Goal: Task Accomplishment & Management: Manage account settings

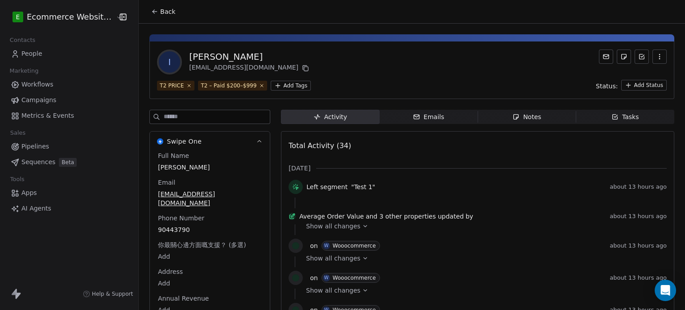
click at [151, 13] on icon at bounding box center [154, 11] width 7 height 7
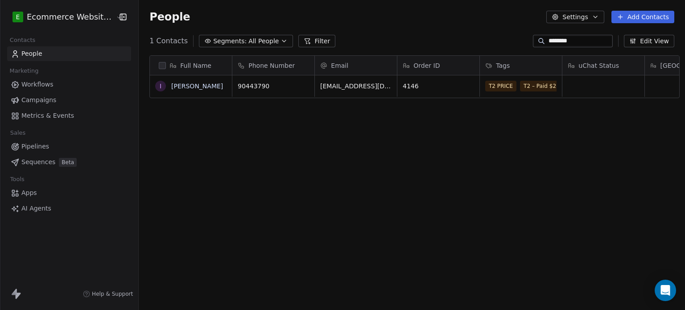
scroll to position [266, 544]
drag, startPoint x: 588, startPoint y: 39, endPoint x: 525, endPoint y: 38, distance: 63.3
click at [533, 38] on div "********" at bounding box center [573, 41] width 80 height 12
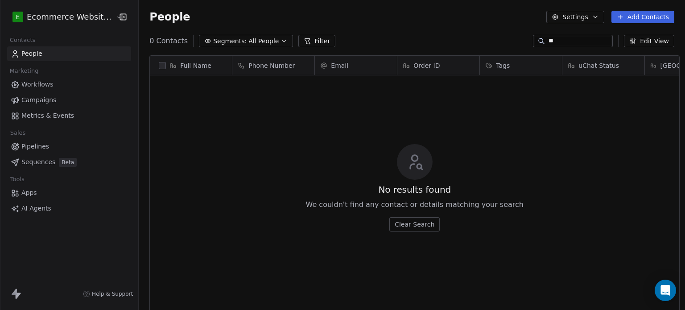
type input "*"
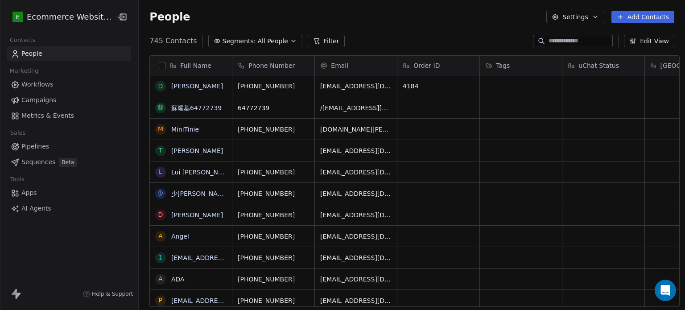
click at [274, 32] on div "People Settings Add Contacts" at bounding box center [412, 17] width 546 height 34
click at [274, 39] on button "Segments: All People" at bounding box center [255, 41] width 94 height 12
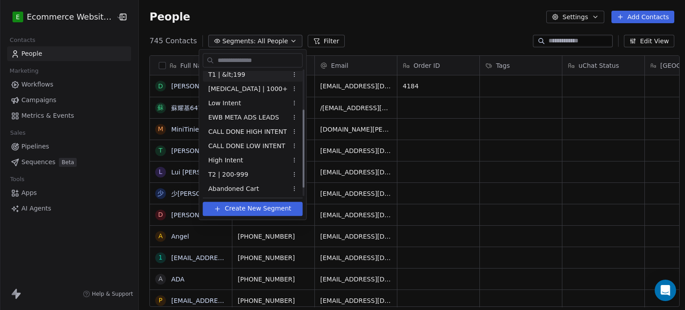
scroll to position [63, 0]
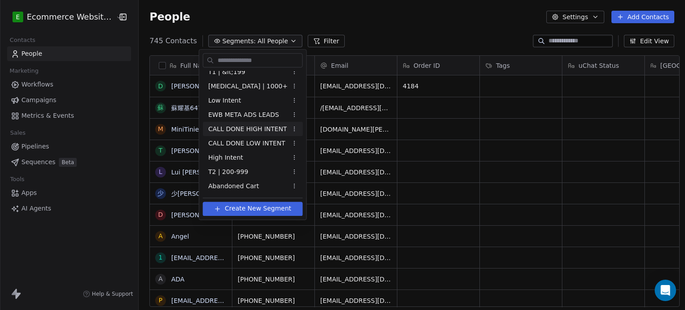
click at [254, 124] on span "CALL DONE HIGH INTENT" at bounding box center [247, 128] width 78 height 9
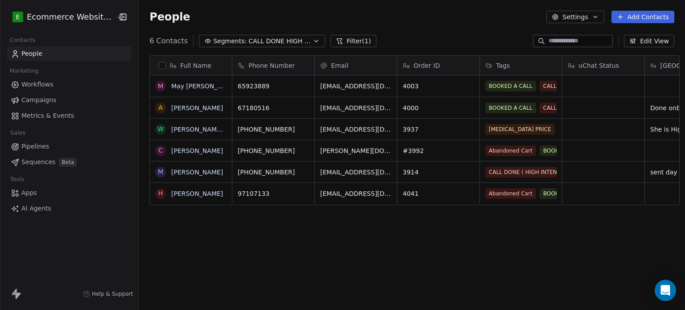
scroll to position [266, 544]
click at [259, 40] on span "CALL DONE HIGH INTENT" at bounding box center [279, 41] width 62 height 9
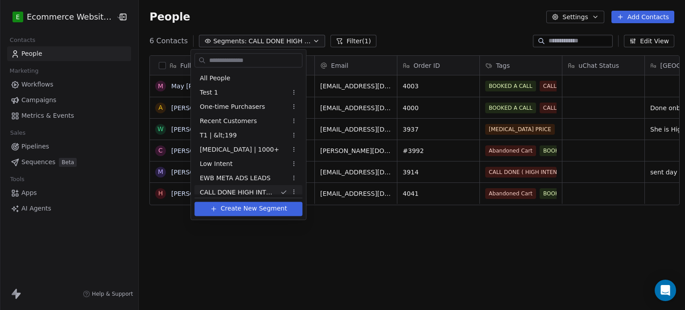
scroll to position [0, 0]
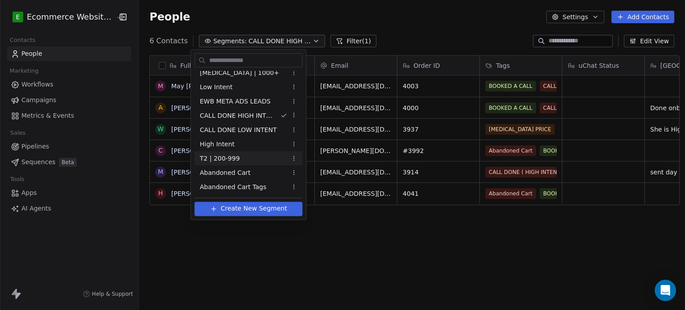
click at [237, 156] on div "T2 | 200-999" at bounding box center [248, 158] width 108 height 14
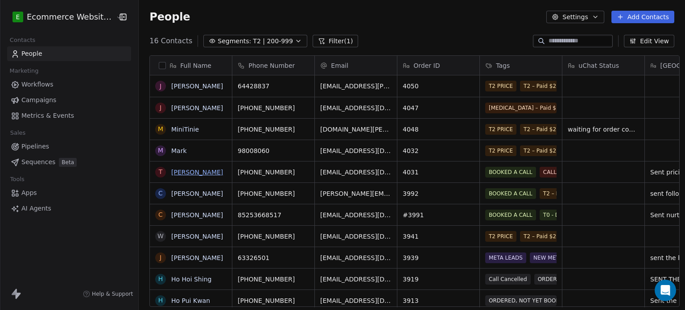
click at [205, 169] on link "[PERSON_NAME]" at bounding box center [197, 171] width 52 height 7
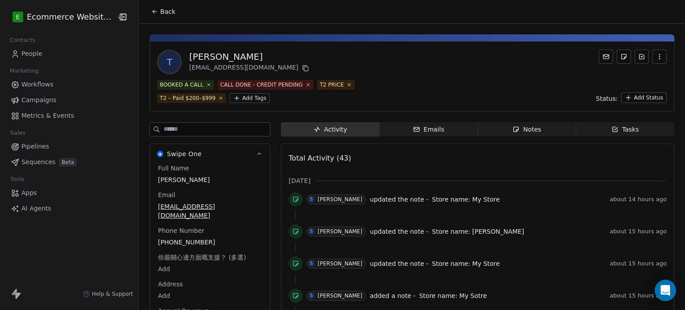
click at [510, 122] on span "Notes Notes" at bounding box center [526, 129] width 98 height 14
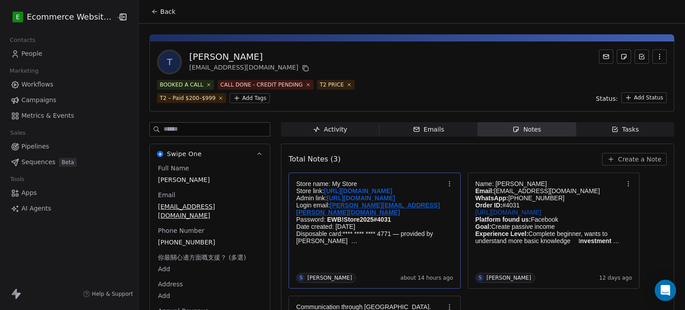
click at [424, 216] on p "Password: EWB!Store2025#4031" at bounding box center [370, 219] width 148 height 7
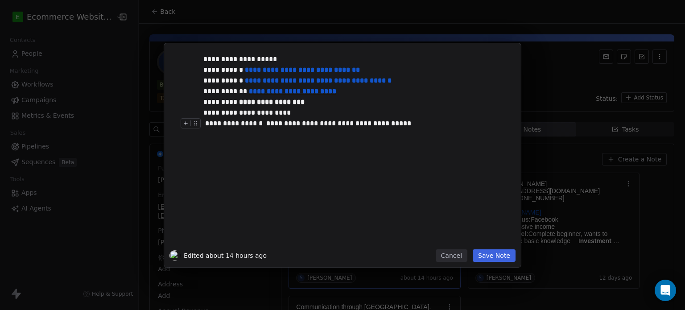
click at [419, 123] on div "**********" at bounding box center [352, 123] width 298 height 11
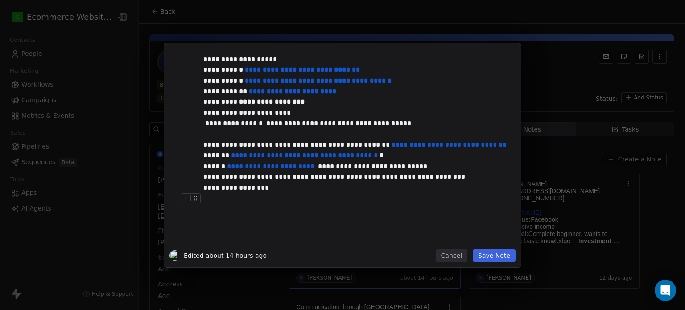
click at [486, 255] on button "Save Note" at bounding box center [493, 255] width 43 height 12
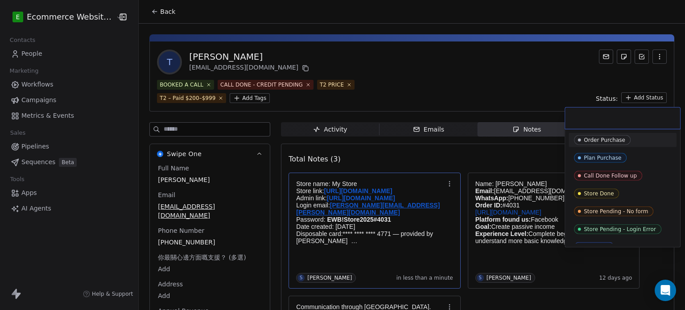
click at [653, 95] on html "E Ecommerce Website Builder Contacts People Marketing Workflows Campaigns Metri…" at bounding box center [342, 155] width 685 height 310
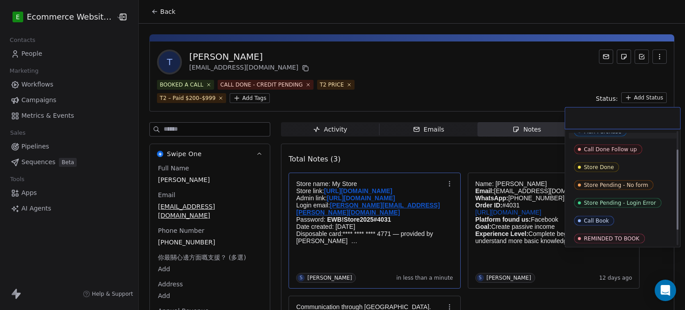
scroll to position [27, 0]
click at [629, 164] on div "Store Done" at bounding box center [622, 167] width 97 height 10
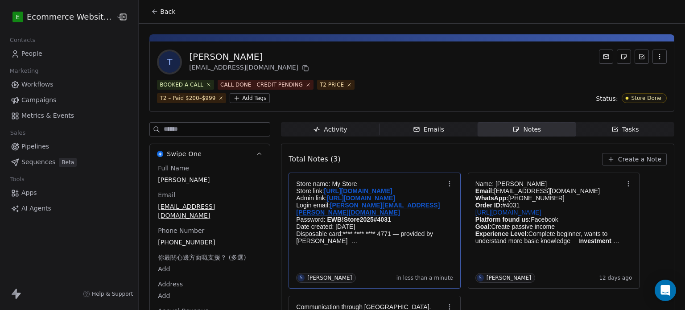
click at [468, 58] on div "T [PERSON_NAME] [EMAIL_ADDRESS][DOMAIN_NAME]" at bounding box center [411, 61] width 509 height 25
click at [152, 12] on icon at bounding box center [154, 11] width 7 height 7
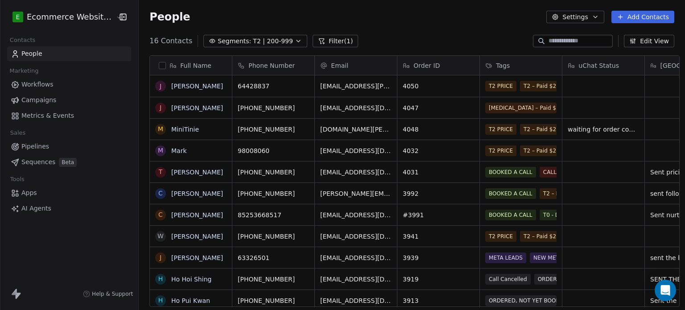
scroll to position [266, 544]
click at [591, 34] on div "16 Contacts Segments: T2 | 200-999 Filter (1) Edit View" at bounding box center [412, 41] width 546 height 14
click at [592, 41] on input at bounding box center [579, 41] width 62 height 9
paste input "**********"
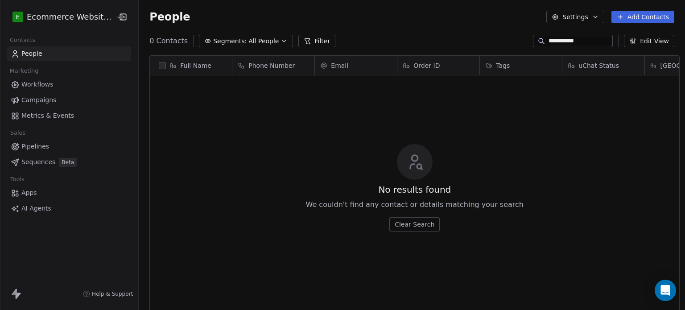
drag, startPoint x: 599, startPoint y: 36, endPoint x: 533, endPoint y: 40, distance: 65.7
click at [533, 40] on div "**********" at bounding box center [573, 41] width 80 height 12
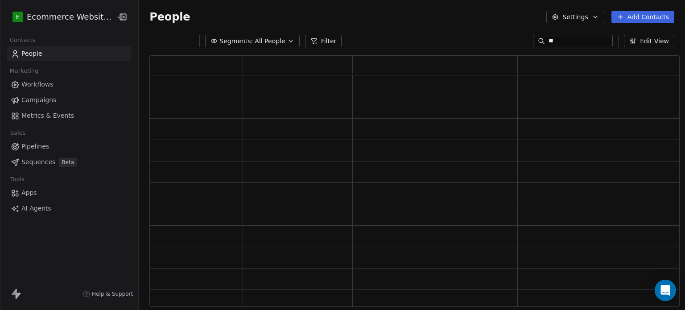
type input "*"
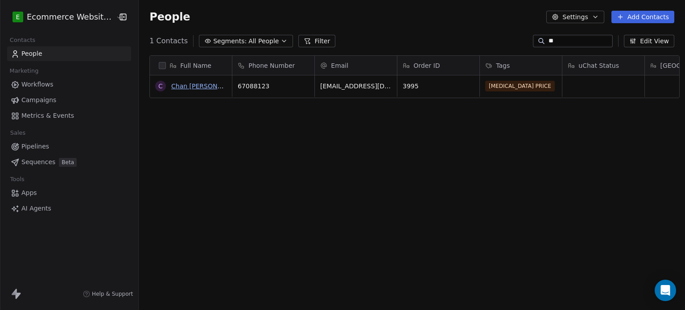
type input "**"
click at [172, 85] on link "Chan [PERSON_NAME] [PERSON_NAME]" at bounding box center [233, 85] width 124 height 7
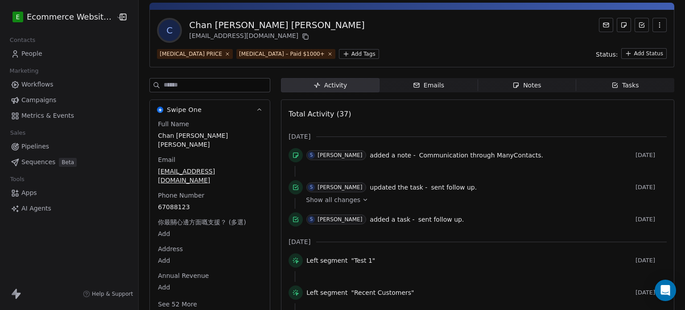
scroll to position [31, 0]
